Goal: Information Seeking & Learning: Compare options

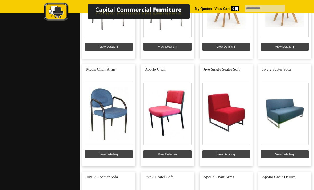
scroll to position [1369, 0]
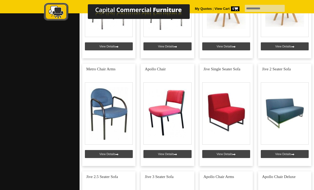
click at [294, 112] on link at bounding box center [284, 115] width 53 height 102
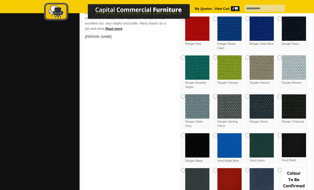
scroll to position [248, 0]
click at [195, 181] on img at bounding box center [197, 180] width 24 height 24
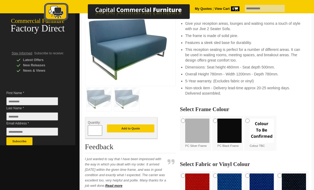
scroll to position [91, 0]
click at [196, 130] on img at bounding box center [197, 131] width 24 height 24
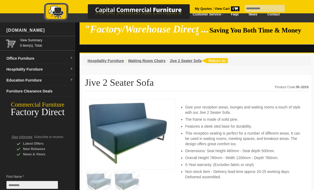
scroll to position [0, 0]
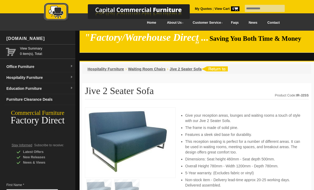
click at [108, 71] on span "Hospitality Furniture" at bounding box center [106, 69] width 36 height 4
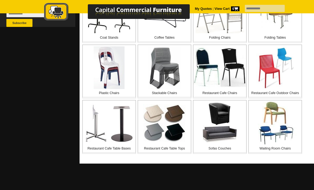
scroll to position [211, 0]
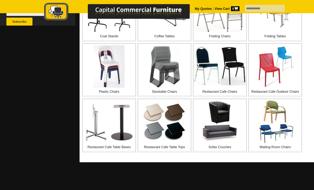
click at [225, 136] on img at bounding box center [219, 122] width 43 height 43
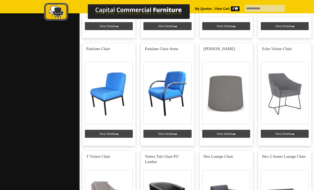
scroll to position [315, 0]
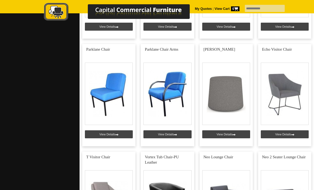
click at [291, 134] on link at bounding box center [284, 95] width 53 height 102
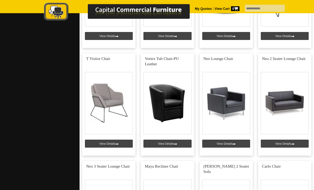
scroll to position [413, 0]
click at [122, 139] on link at bounding box center [108, 104] width 53 height 102
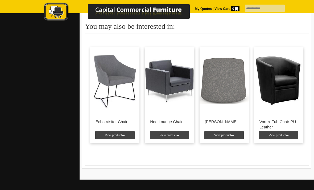
scroll to position [332, 0]
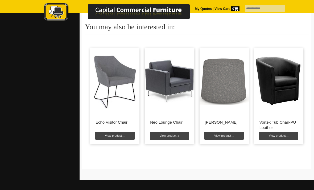
click at [281, 134] on link "View product" at bounding box center [278, 135] width 39 height 8
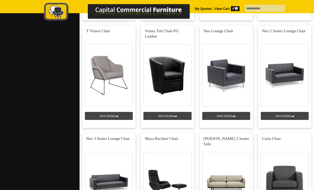
scroll to position [440, 0]
click at [288, 115] on link at bounding box center [284, 77] width 53 height 102
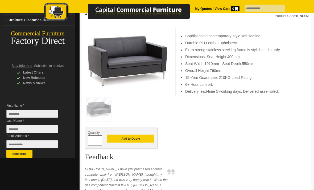
scroll to position [68, 0]
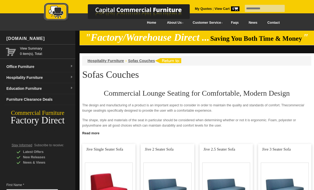
click at [20, 40] on div "[DOMAIN_NAME]" at bounding box center [39, 39] width 71 height 16
click at [13, 66] on link "Office Furniture" at bounding box center [39, 66] width 71 height 11
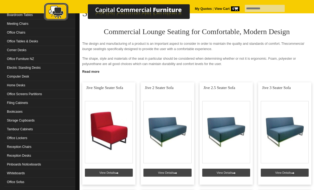
scroll to position [62, 0]
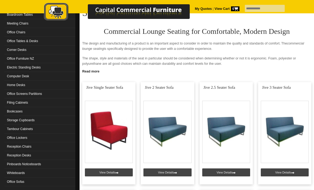
click at [52, 147] on link "Reception Chairs" at bounding box center [39, 146] width 71 height 9
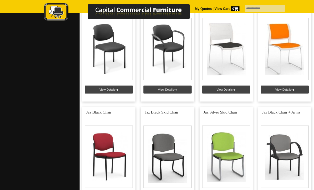
scroll to position [574, 0]
